Goal: Information Seeking & Learning: Learn about a topic

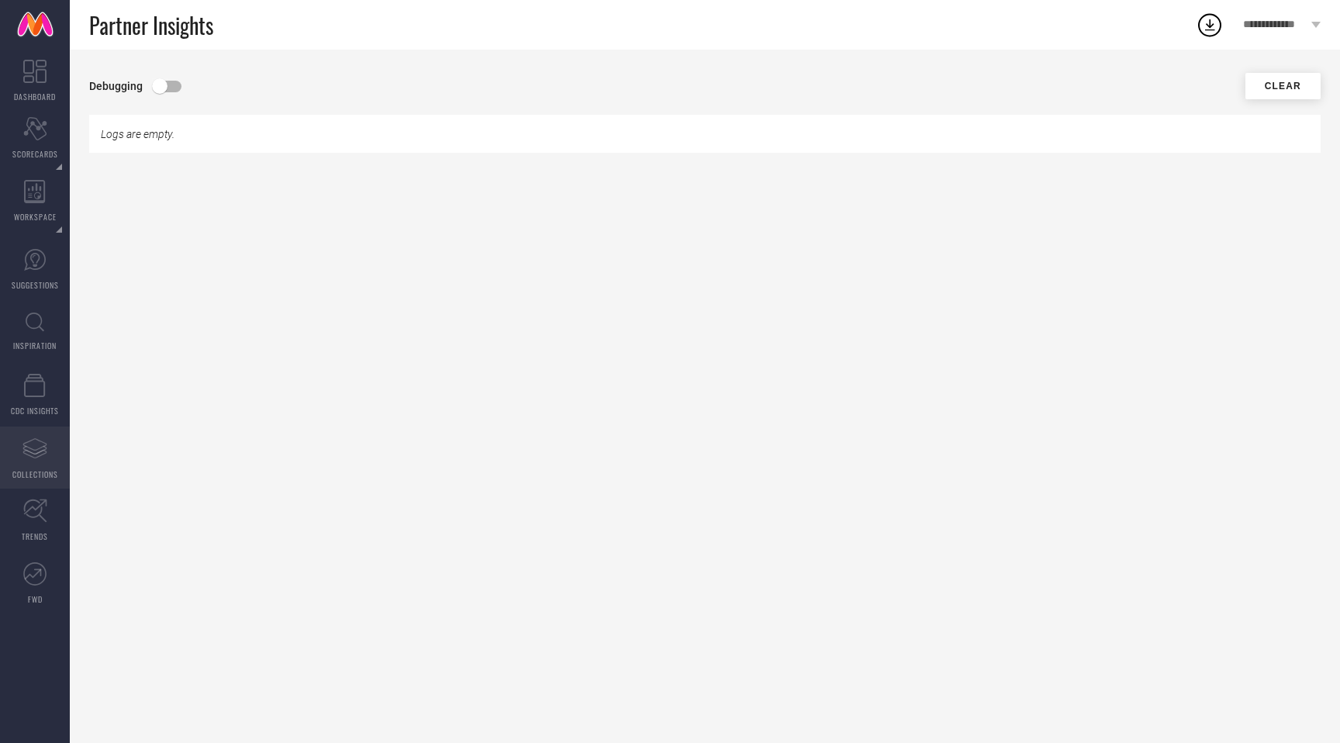
click at [26, 444] on icon "Assortments Created with Sketch." at bounding box center [34, 448] width 25 height 25
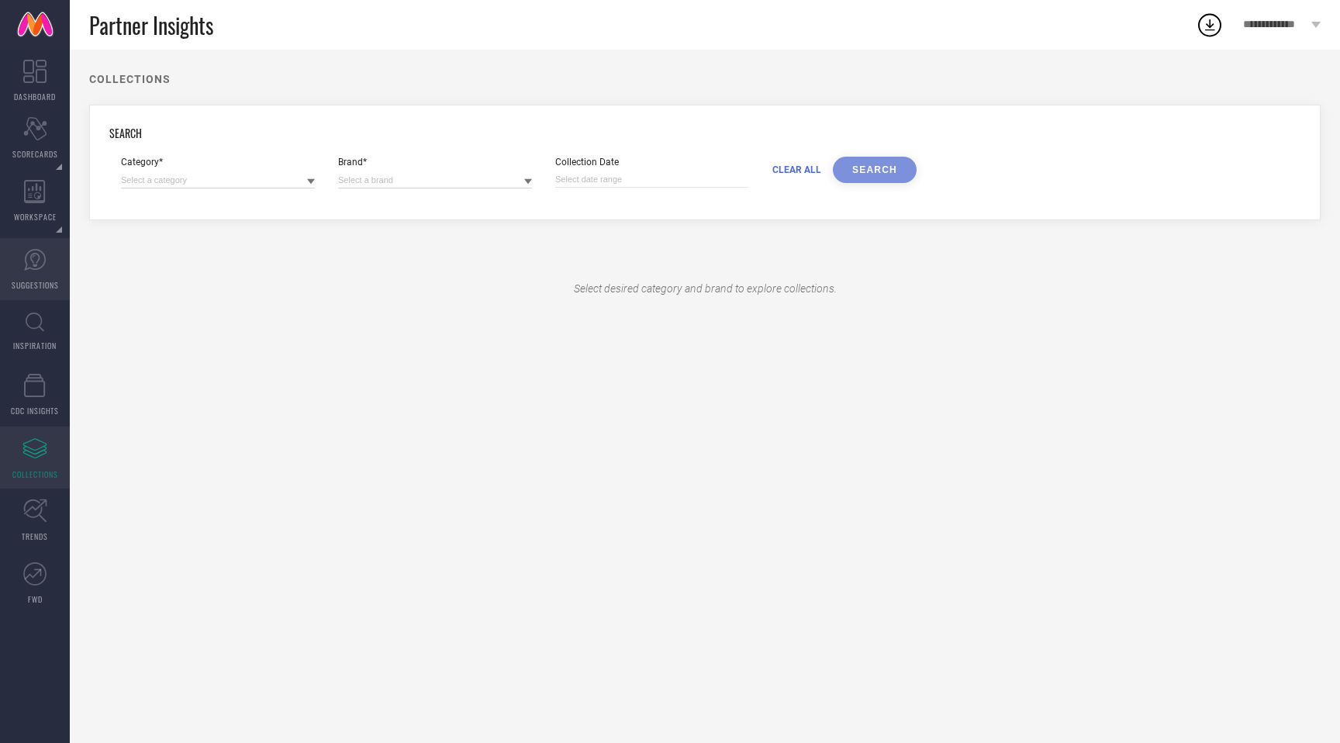
click at [33, 299] on link "SUGGESTIONS" at bounding box center [35, 269] width 70 height 62
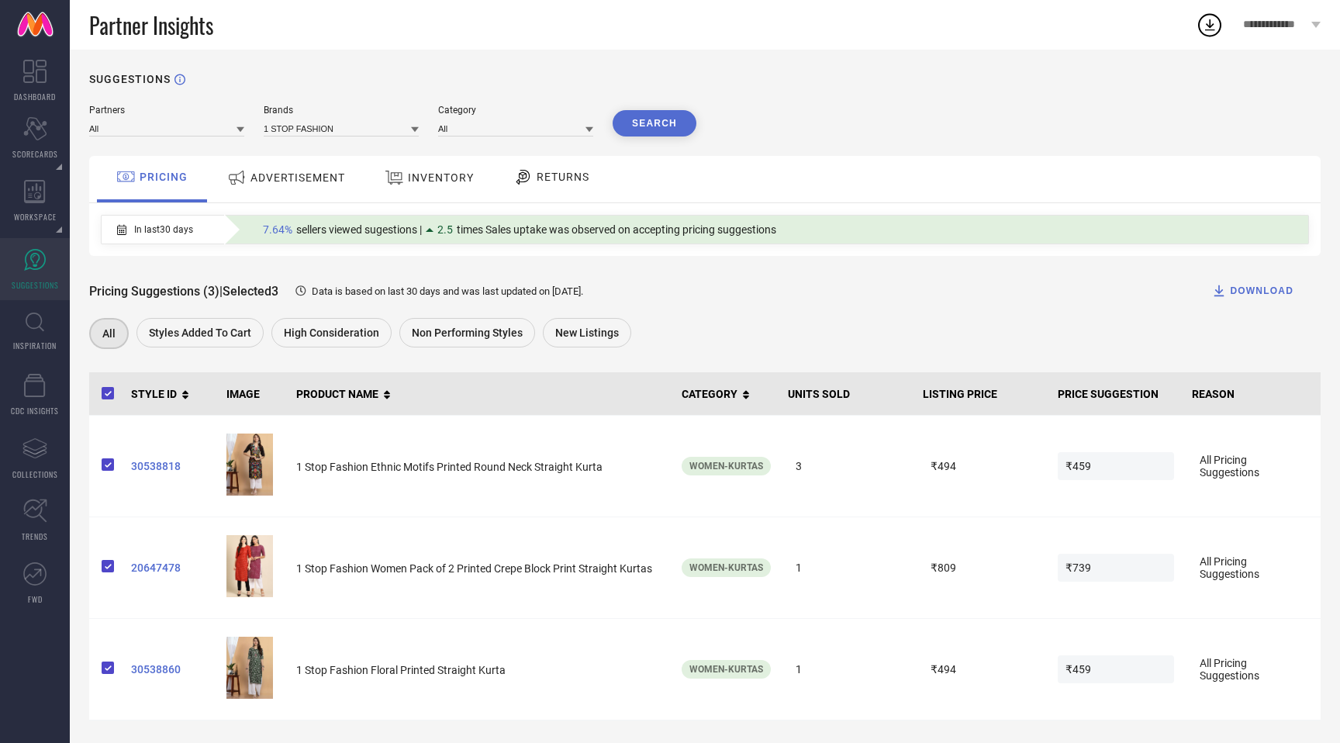
click at [307, 186] on div "ADVERTISEMENT" at bounding box center [286, 178] width 126 height 28
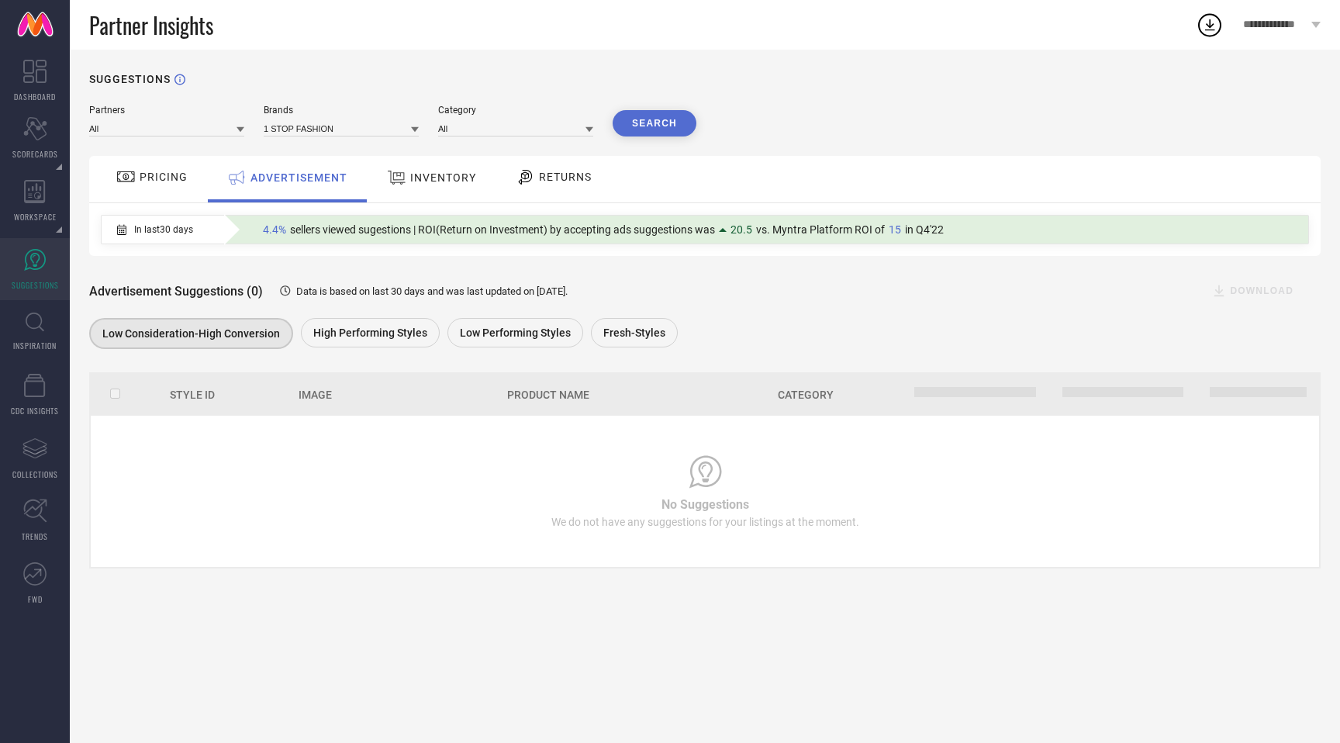
click at [426, 185] on div "INVENTORY" at bounding box center [431, 178] width 97 height 28
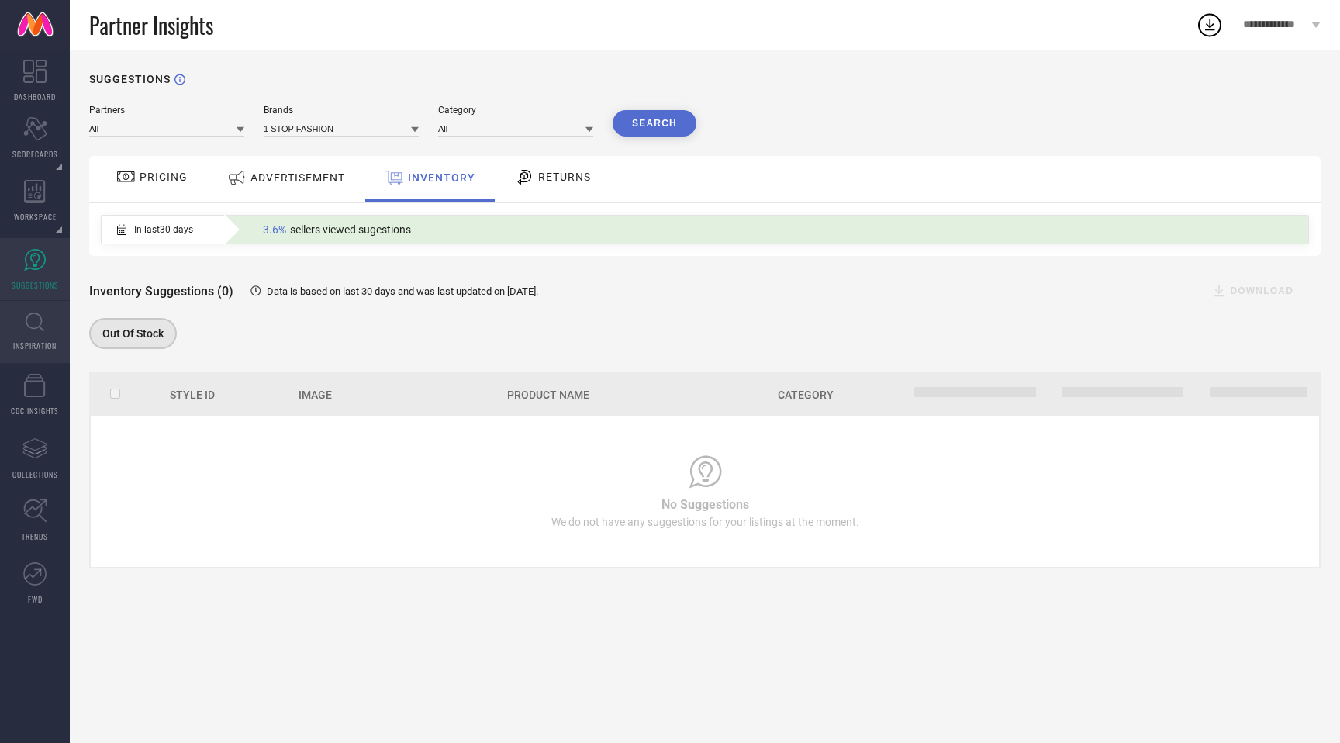
click at [33, 333] on link "INSPIRATION" at bounding box center [35, 332] width 70 height 62
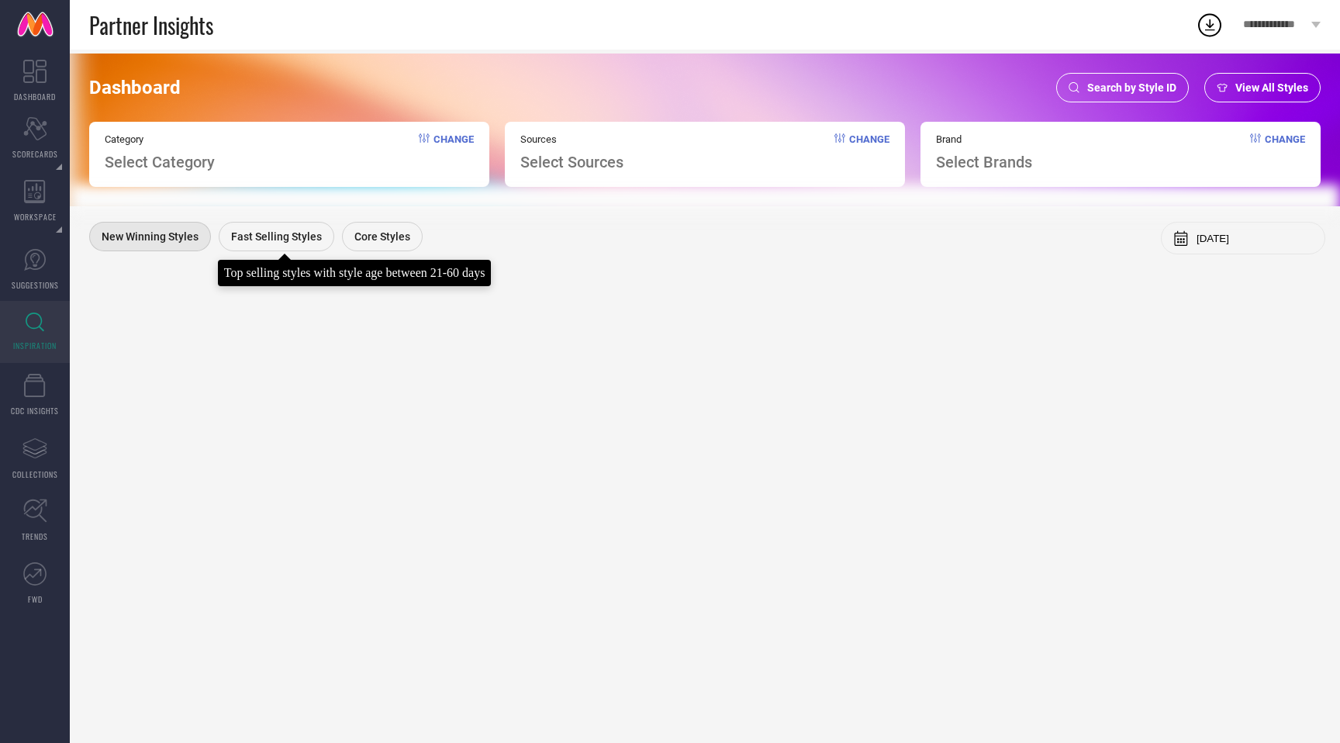
click at [271, 233] on span "Fast Selling Styles" at bounding box center [276, 236] width 91 height 12
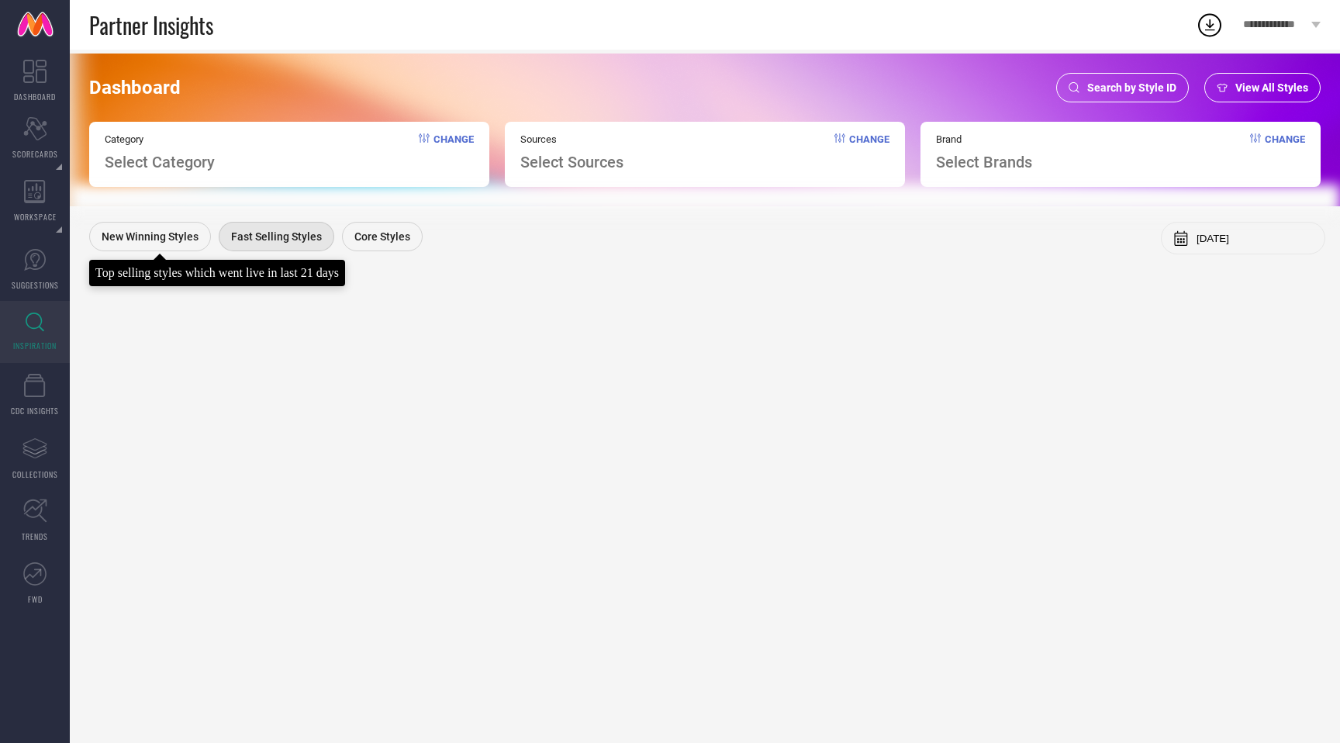
click at [167, 230] on span "New Winning Styles" at bounding box center [150, 236] width 97 height 12
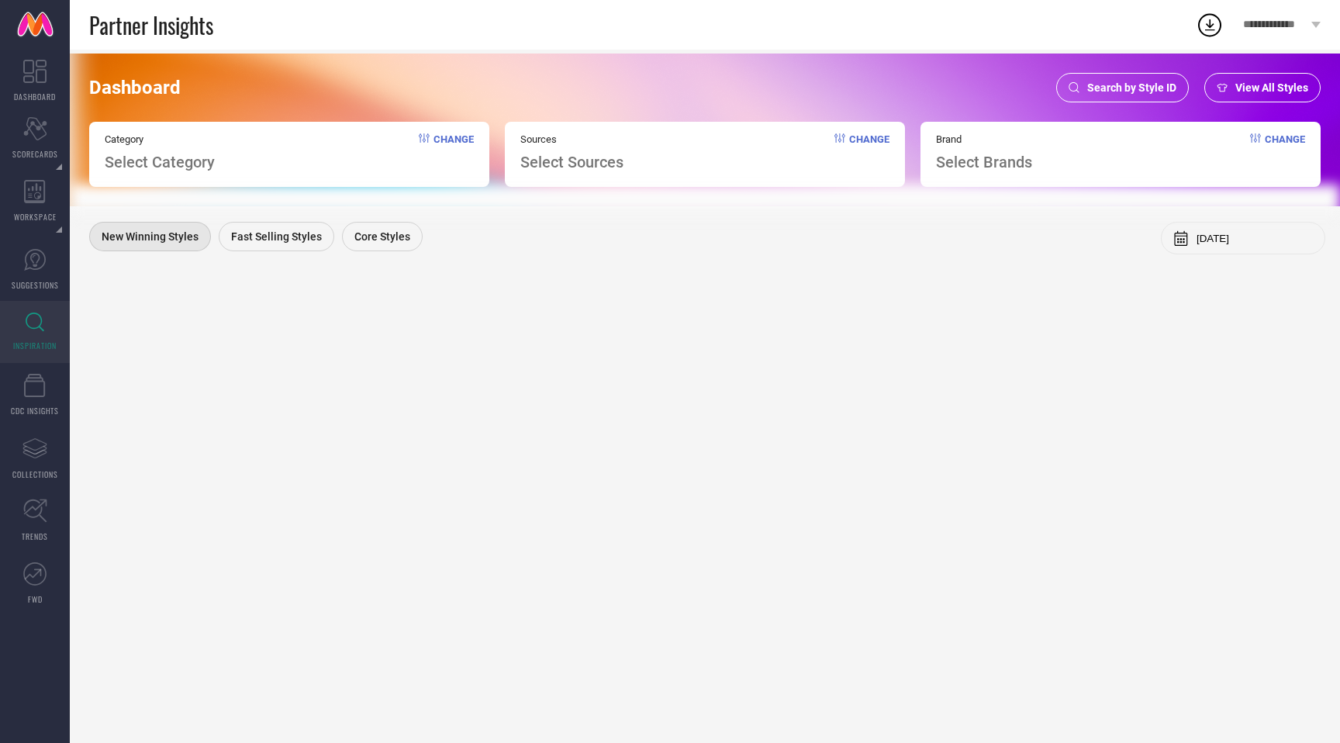
click at [448, 139] on span "Change" at bounding box center [453, 152] width 40 height 38
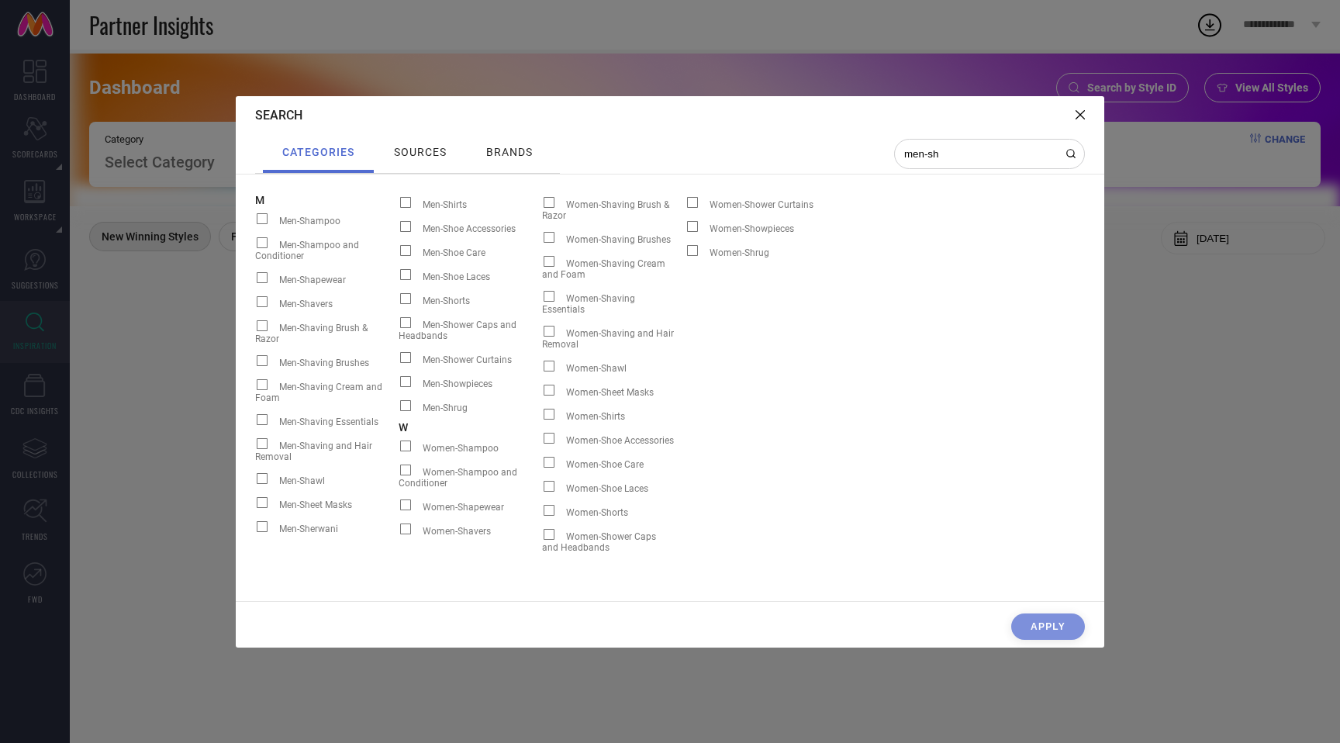
type input "men-sh"
click at [442, 205] on span "Men-Shirts" at bounding box center [445, 204] width 44 height 11
click at [399, 208] on input "Men-Shirts" at bounding box center [399, 208] width 0 height 0
click at [416, 158] on div "sources" at bounding box center [420, 152] width 60 height 20
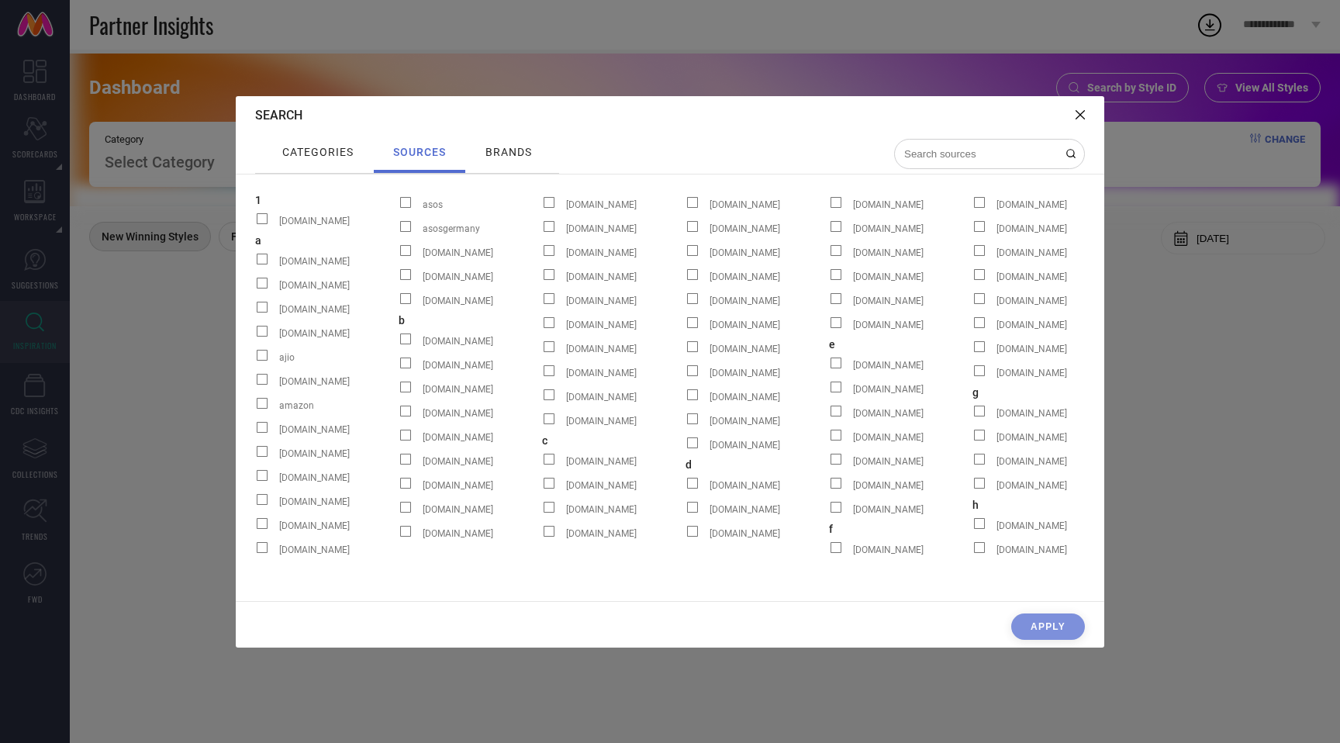
click at [944, 155] on input at bounding box center [980, 153] width 155 height 13
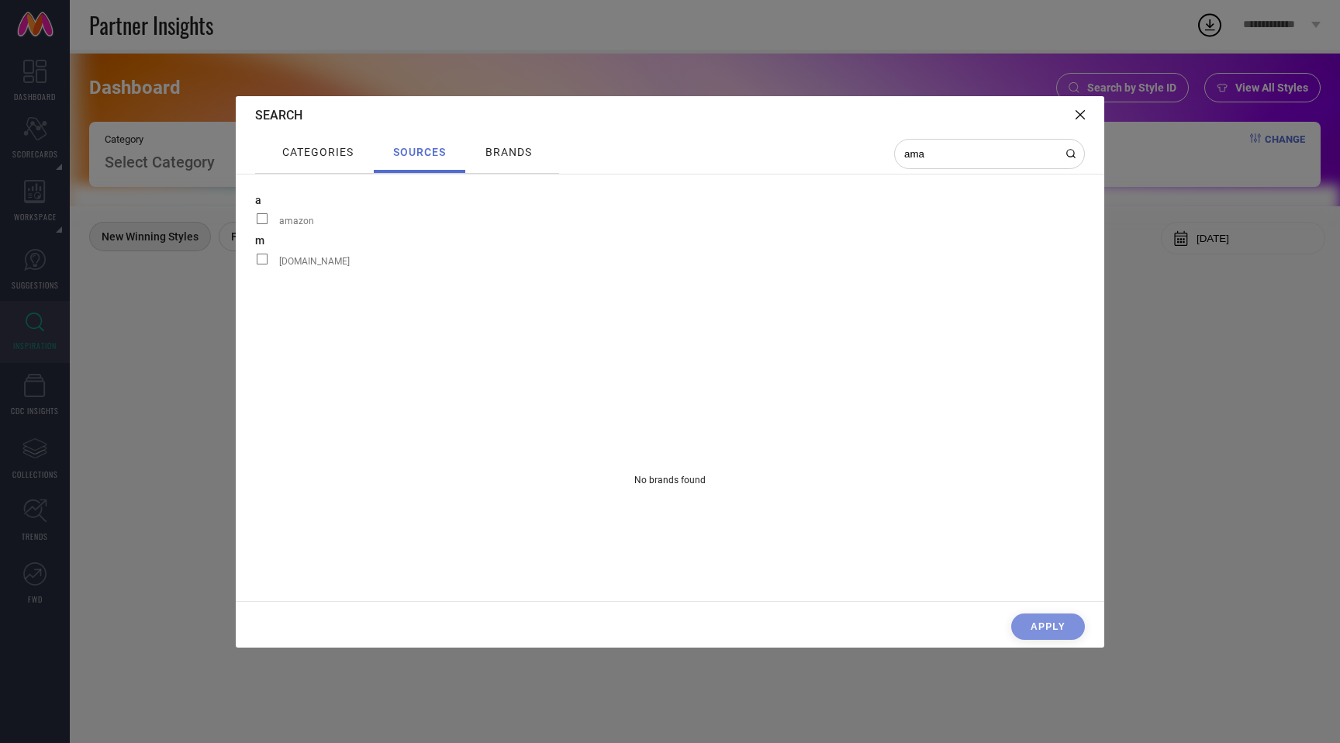
type input "ama"
click at [301, 213] on label "amazon" at bounding box center [326, 220] width 143 height 20
click at [255, 224] on input "amazon" at bounding box center [255, 224] width 0 height 0
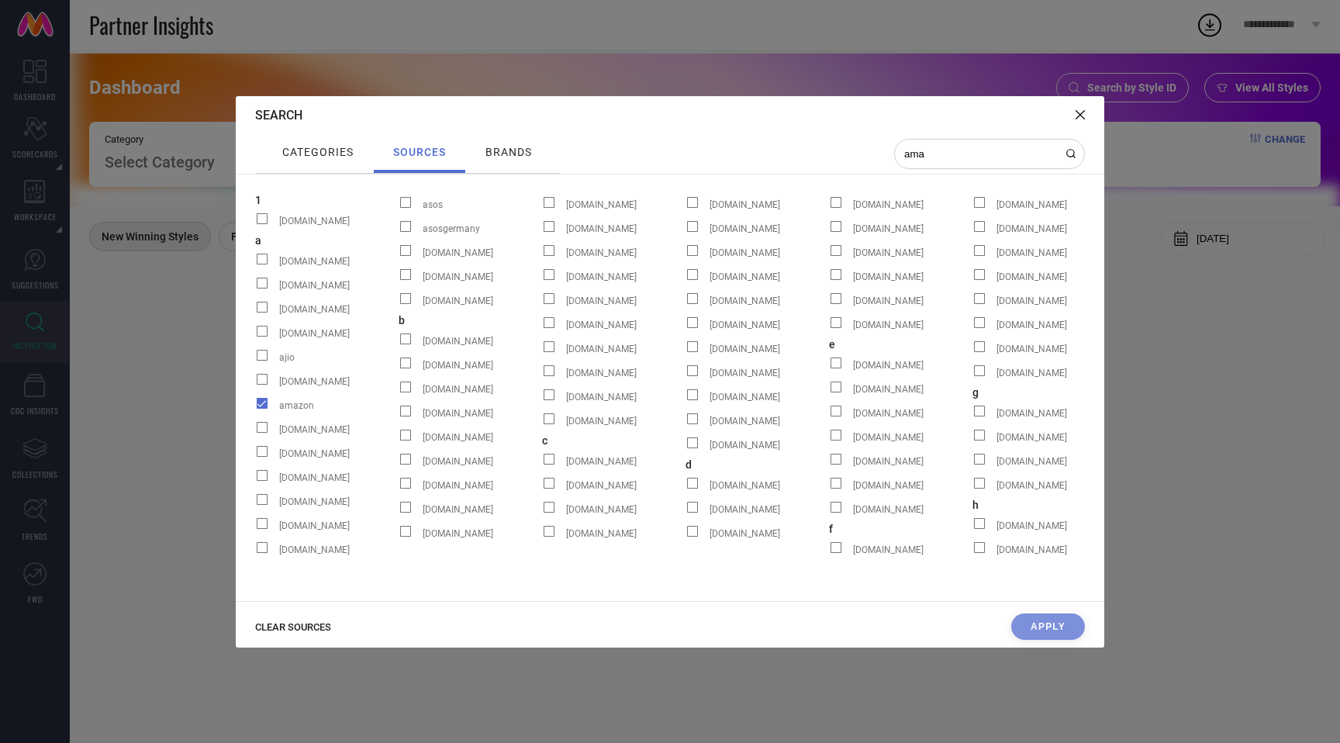
click at [522, 156] on span "brands" at bounding box center [508, 152] width 47 height 12
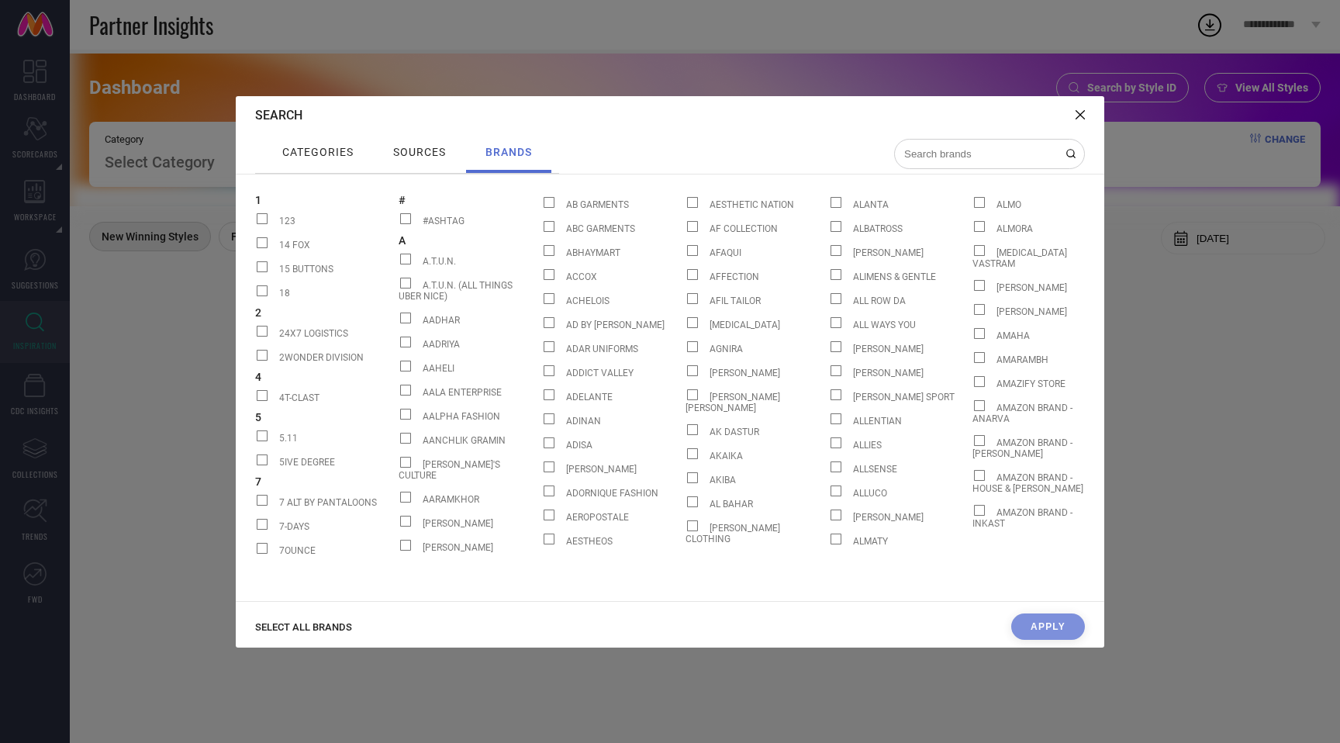
click at [295, 622] on span "SELECT ALL BRANDS" at bounding box center [303, 627] width 97 height 12
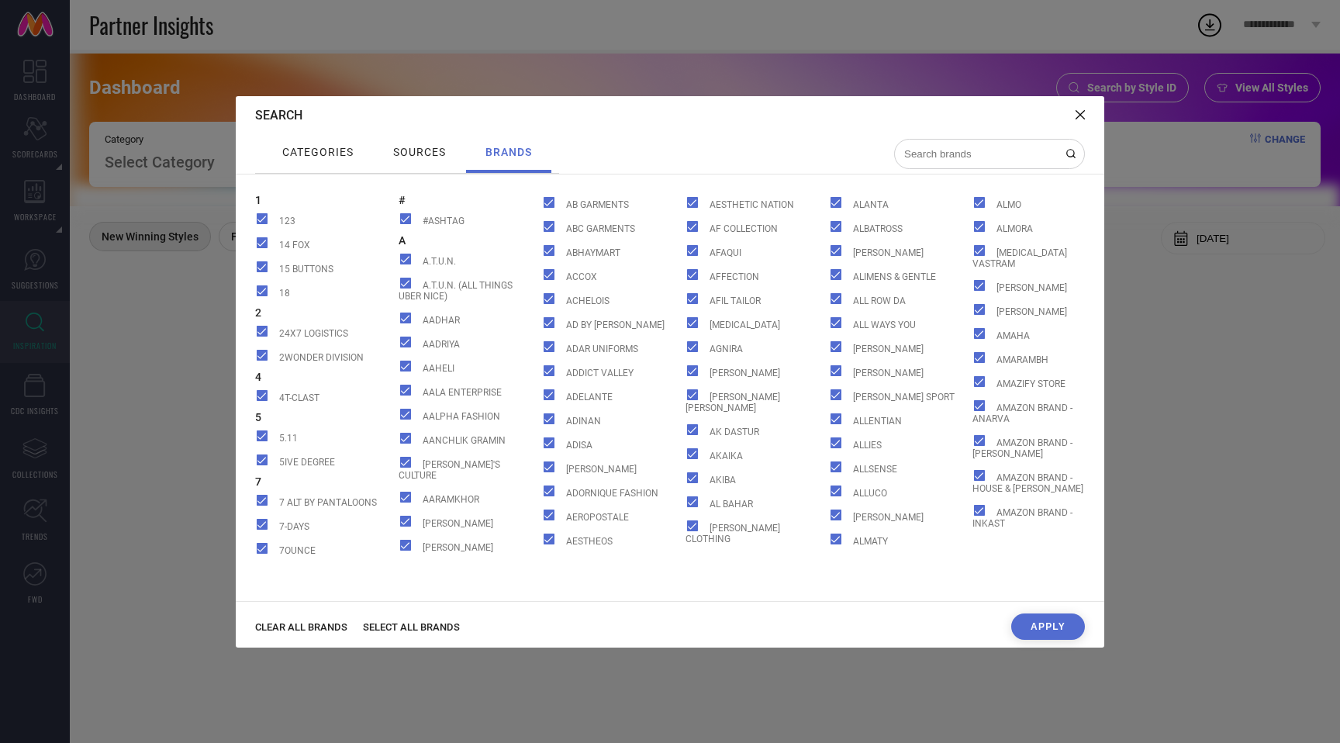
click at [1027, 631] on button "Apply" at bounding box center [1048, 626] width 74 height 26
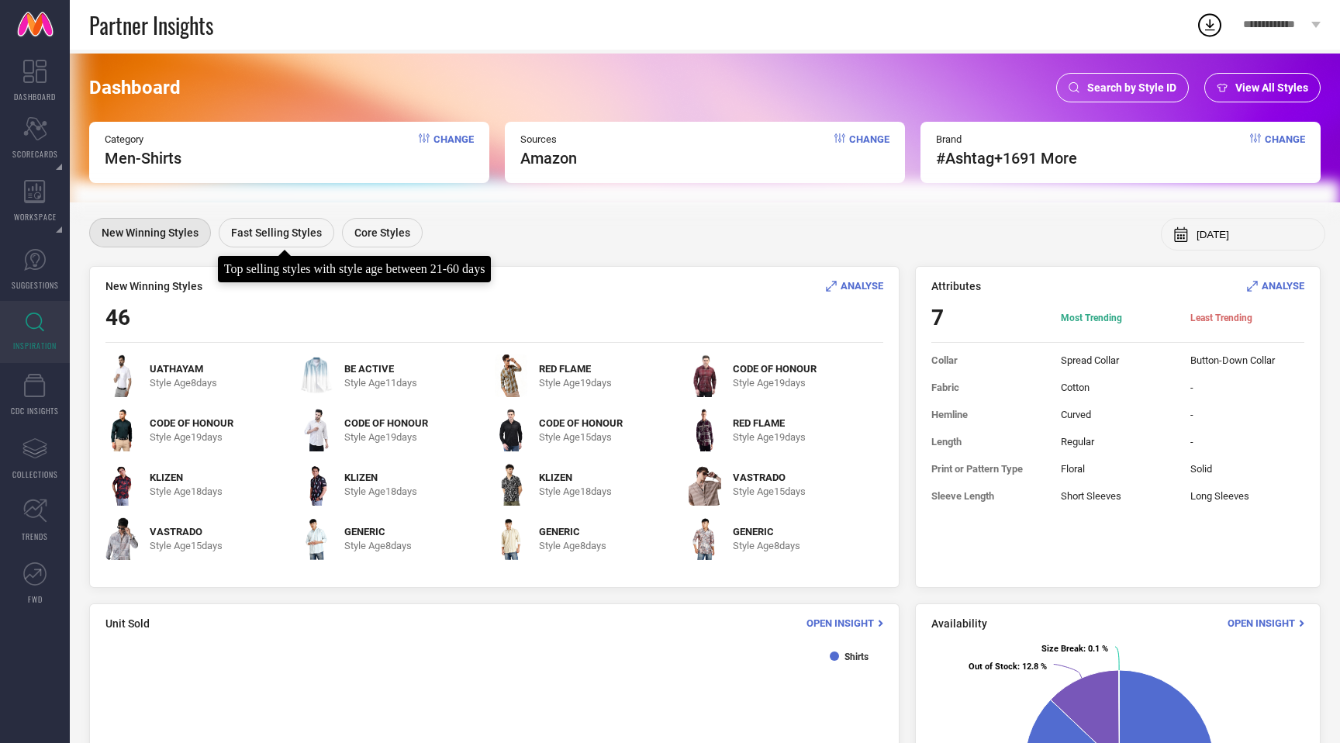
click at [294, 239] on span "Fast Selling Styles" at bounding box center [276, 232] width 91 height 12
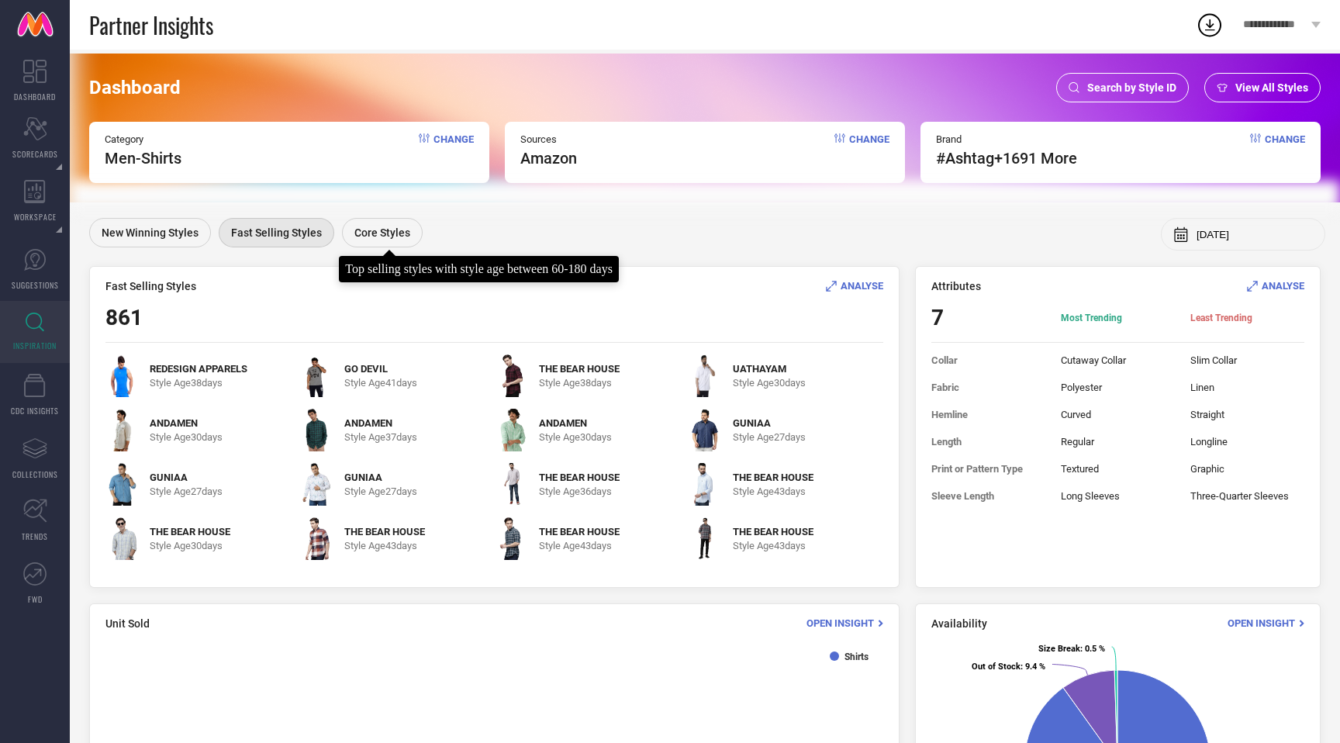
click at [376, 236] on span "Core Styles" at bounding box center [382, 232] width 56 height 12
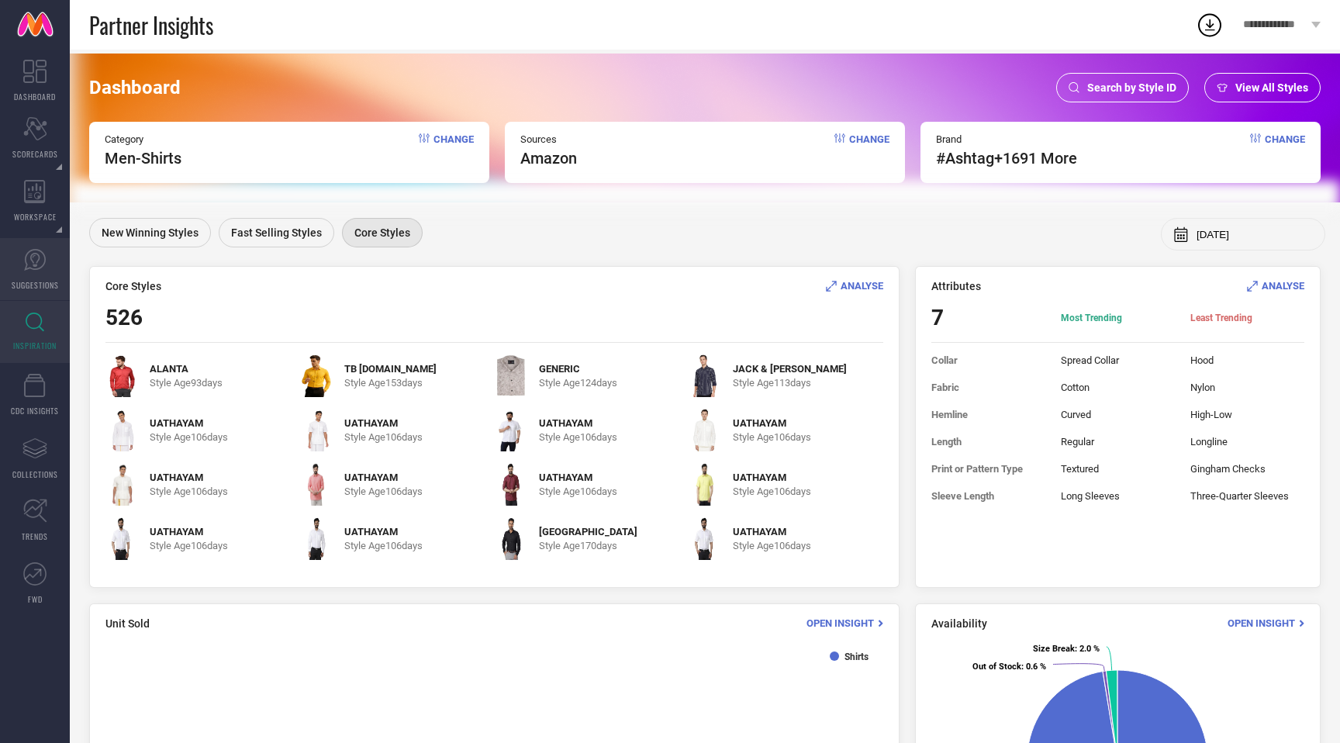
click at [29, 258] on icon at bounding box center [34, 259] width 23 height 23
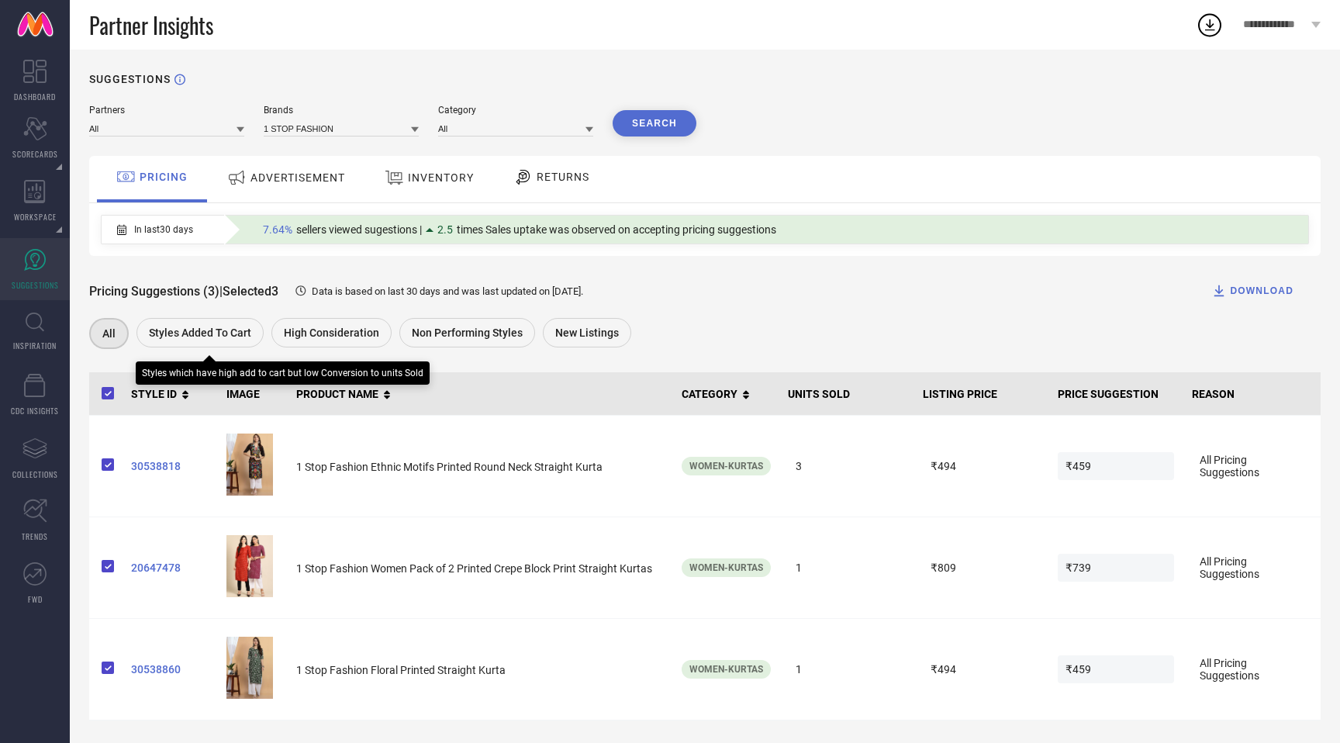
click at [219, 345] on div "Styles Added To Cart" at bounding box center [199, 332] width 127 height 29
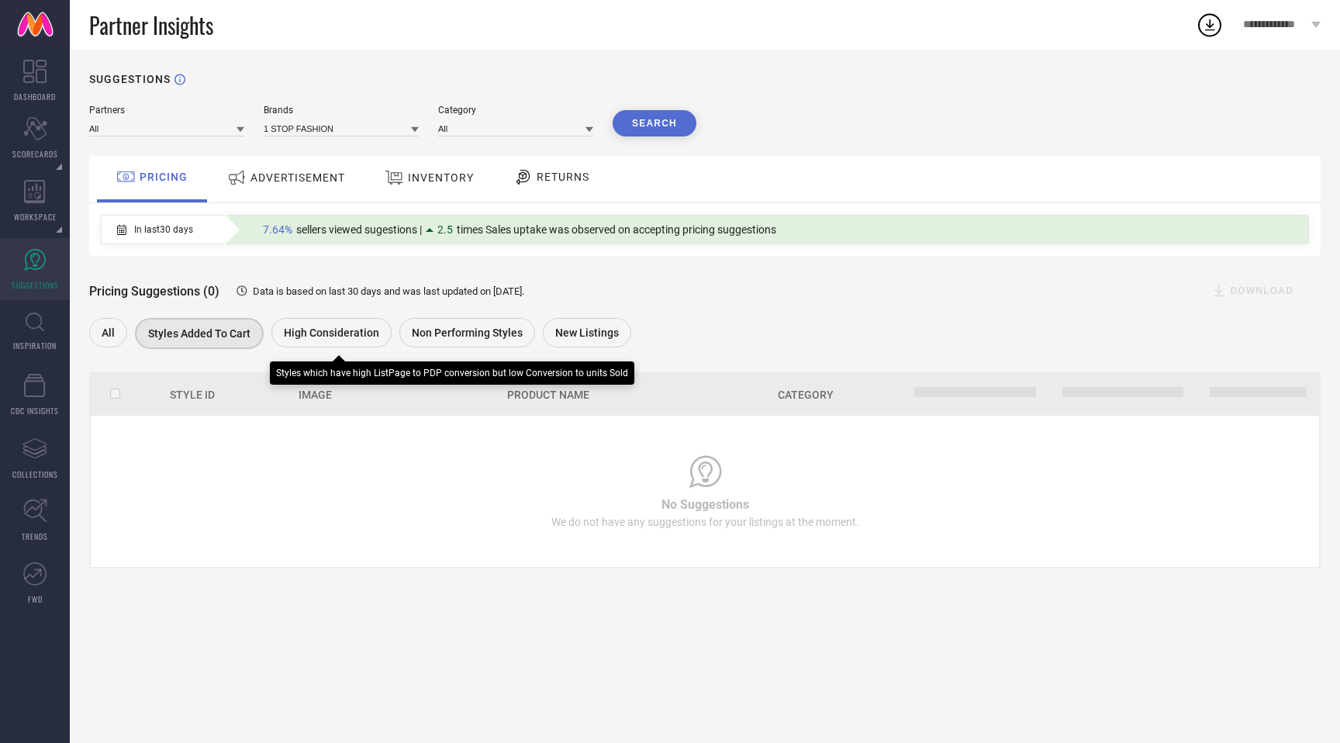
click at [340, 346] on div "High Consideration" at bounding box center [331, 332] width 120 height 29
